Goal: Transaction & Acquisition: Purchase product/service

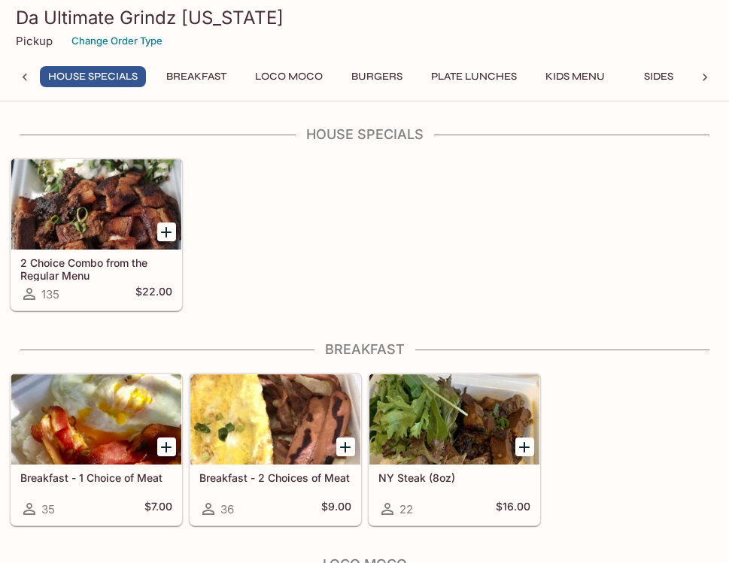
click at [126, 199] on div at bounding box center [96, 204] width 170 height 90
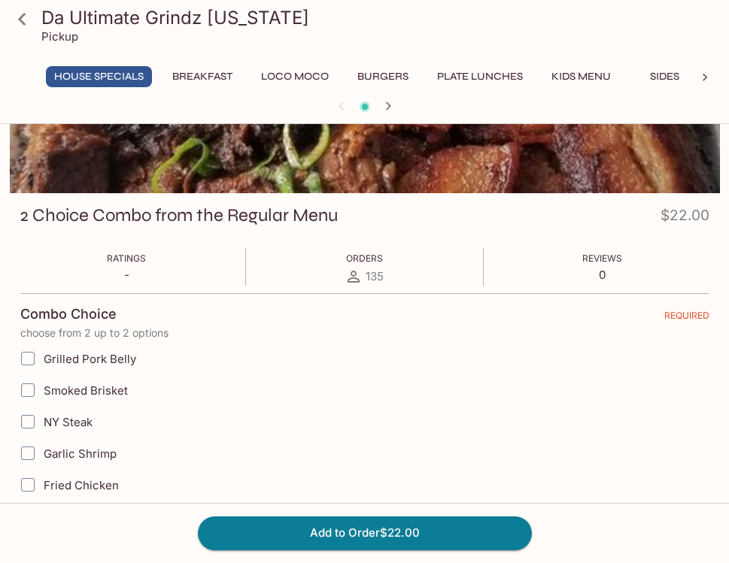
scroll to position [138, 0]
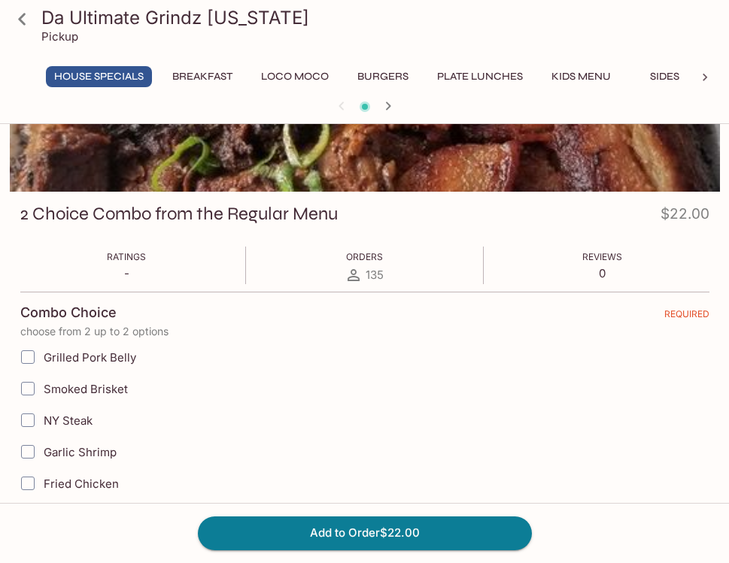
click at [489, 76] on button "Plate Lunches" at bounding box center [480, 76] width 102 height 21
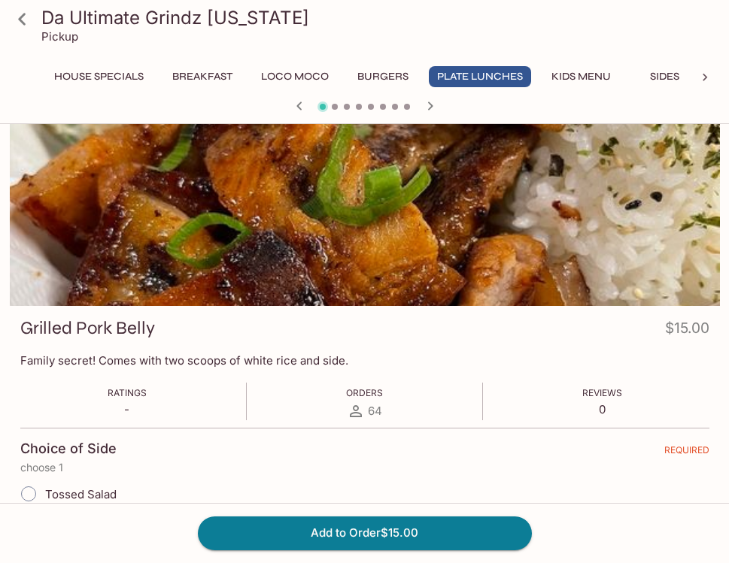
scroll to position [0, 0]
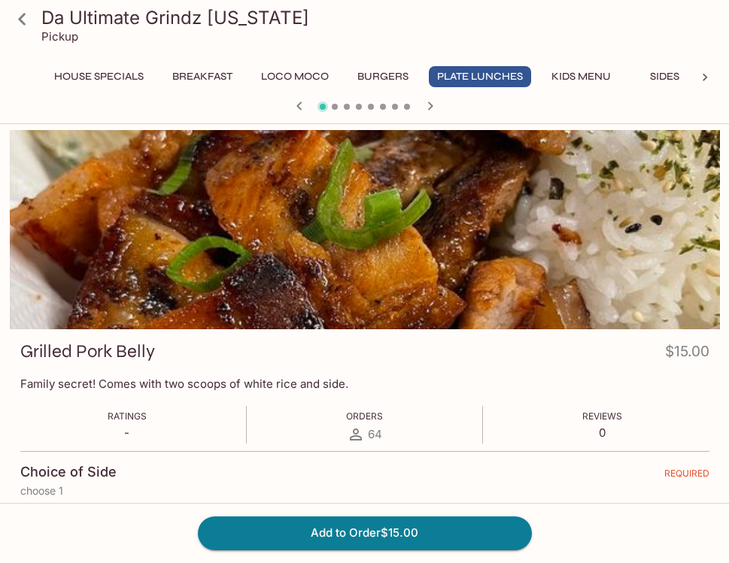
click at [433, 105] on icon "button" at bounding box center [430, 106] width 18 height 18
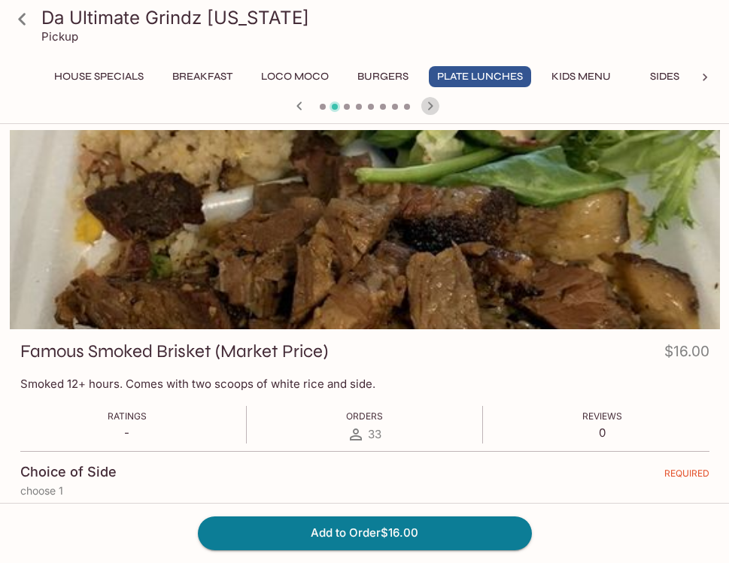
click at [433, 105] on icon "button" at bounding box center [430, 106] width 18 height 18
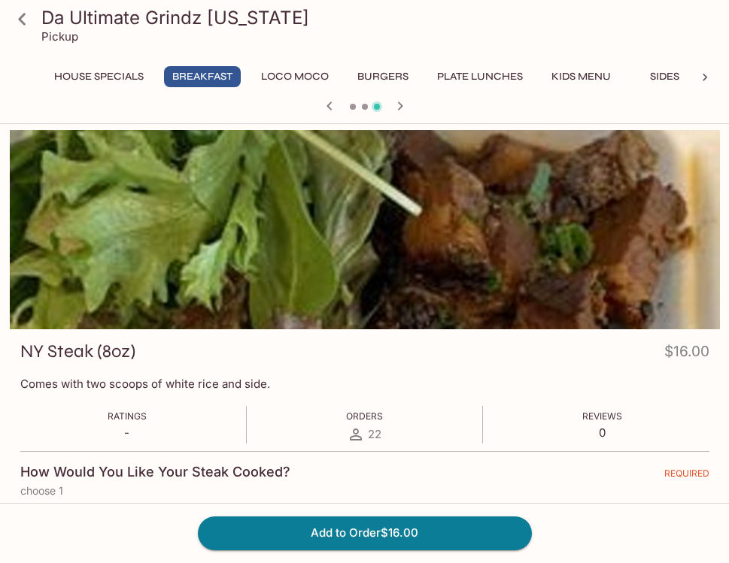
click at [433, 105] on div at bounding box center [365, 107] width 722 height 23
click at [402, 103] on icon "button" at bounding box center [400, 106] width 18 height 18
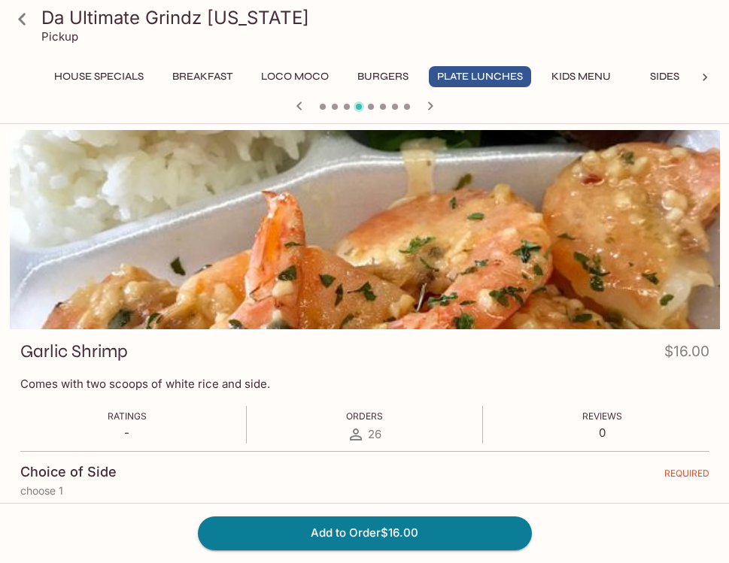
click at [402, 103] on div at bounding box center [365, 107] width 722 height 23
click at [432, 108] on icon "button" at bounding box center [430, 106] width 18 height 18
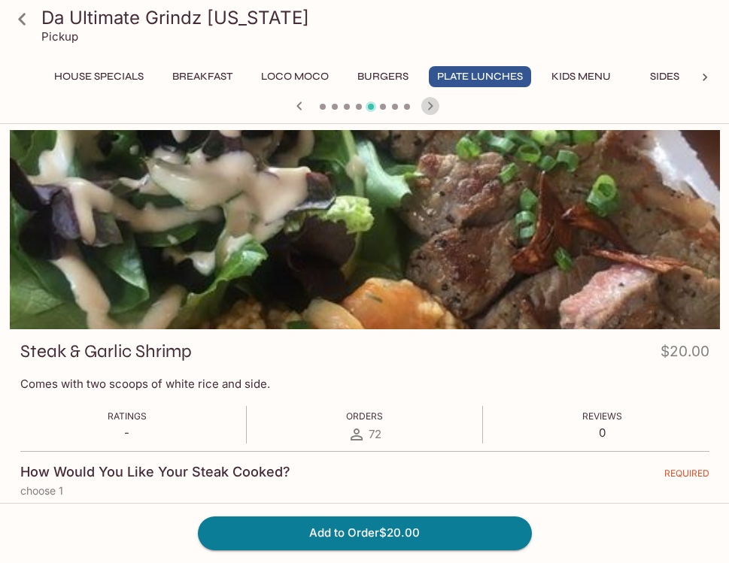
click at [432, 108] on icon "button" at bounding box center [430, 106] width 18 height 18
